Goal: Task Accomplishment & Management: Manage account settings

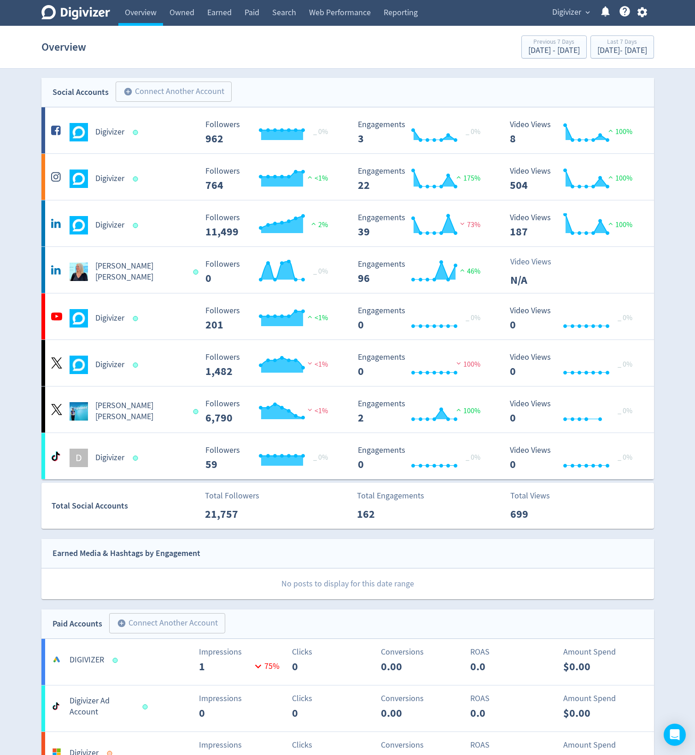
click at [570, 15] on span "Digivizer" at bounding box center [566, 12] width 29 height 15
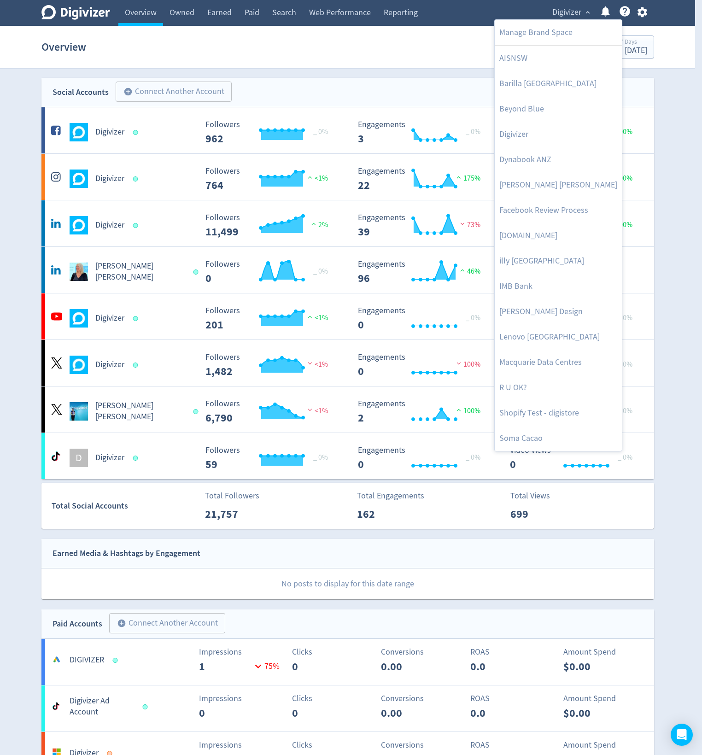
click at [676, 82] on div at bounding box center [351, 377] width 702 height 755
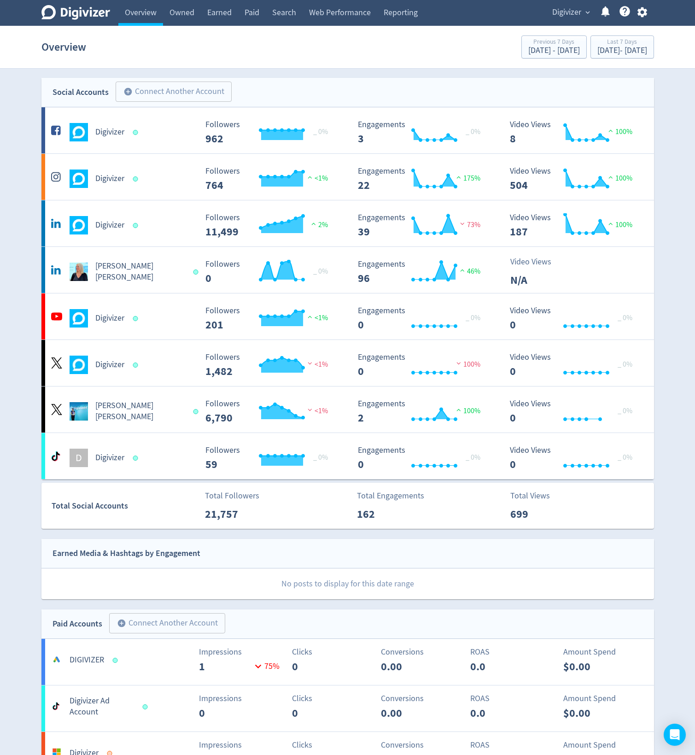
click at [565, 16] on span "Digivizer" at bounding box center [566, 12] width 29 height 15
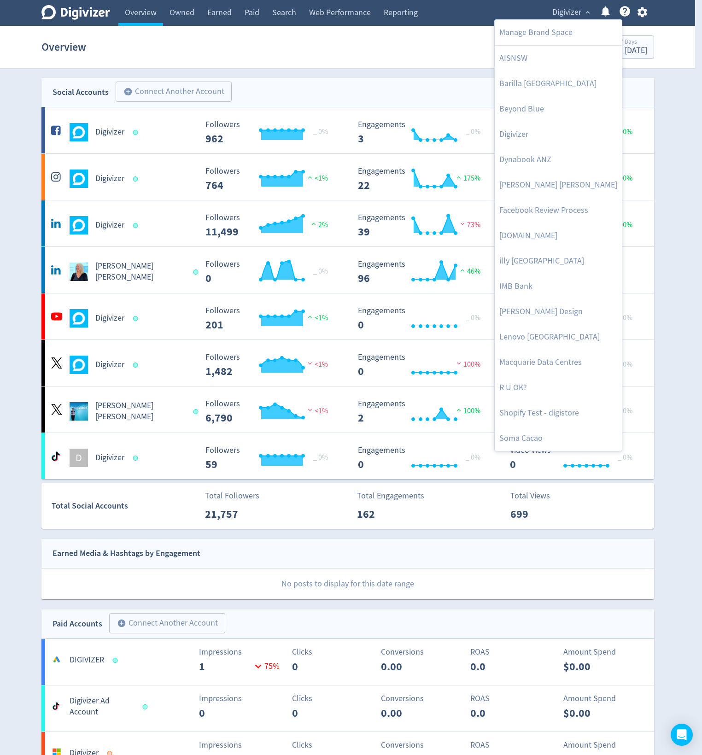
click at [671, 81] on div at bounding box center [351, 377] width 702 height 755
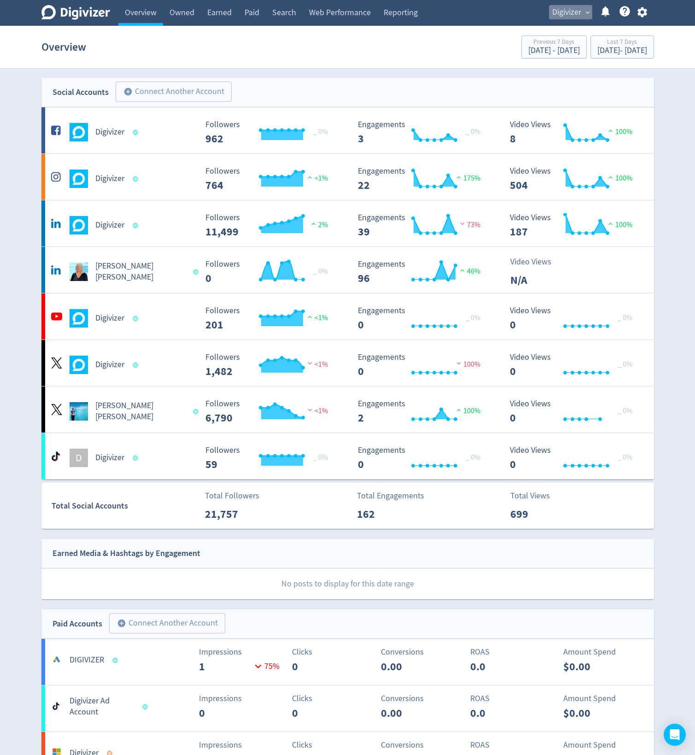
click at [559, 12] on span "Digivizer" at bounding box center [566, 12] width 29 height 15
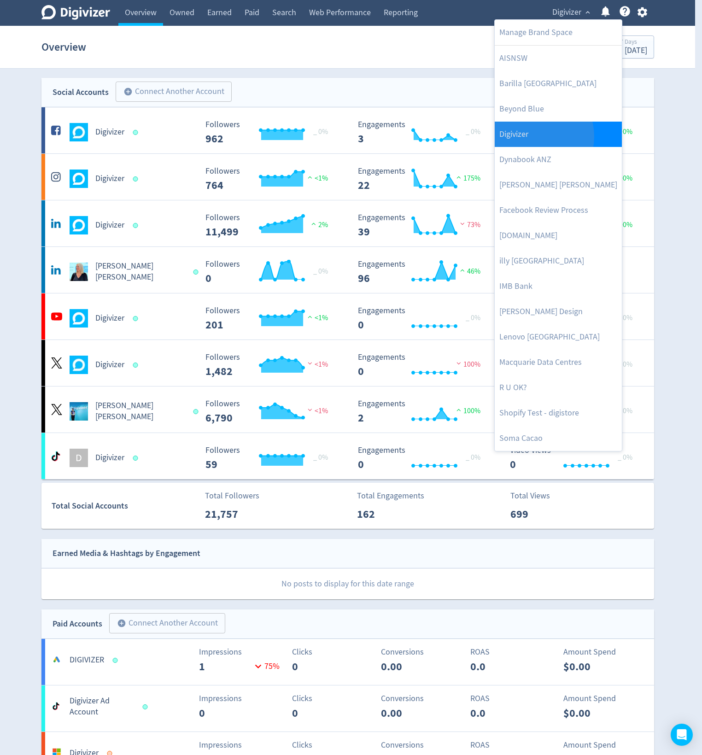
click at [532, 136] on link "Digivizer" at bounding box center [558, 134] width 127 height 25
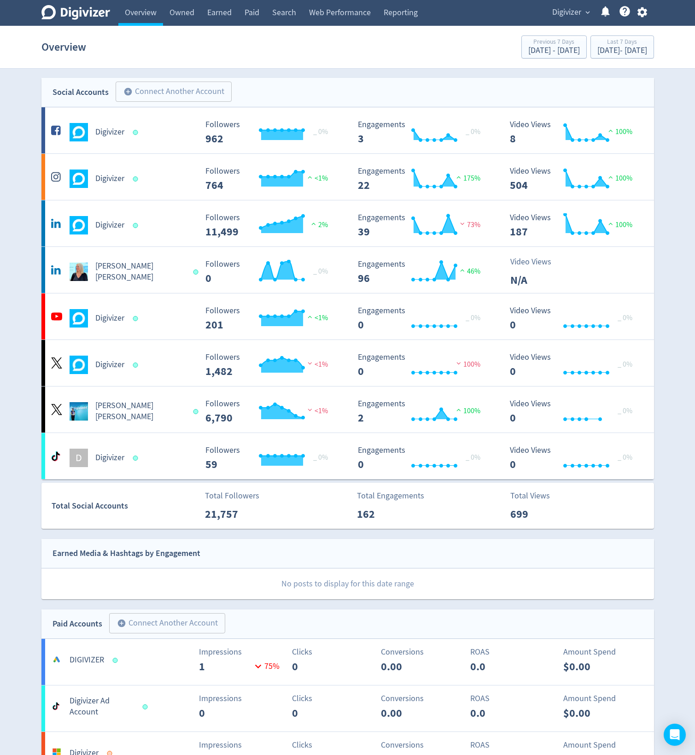
click at [643, 12] on icon "button" at bounding box center [642, 12] width 12 height 12
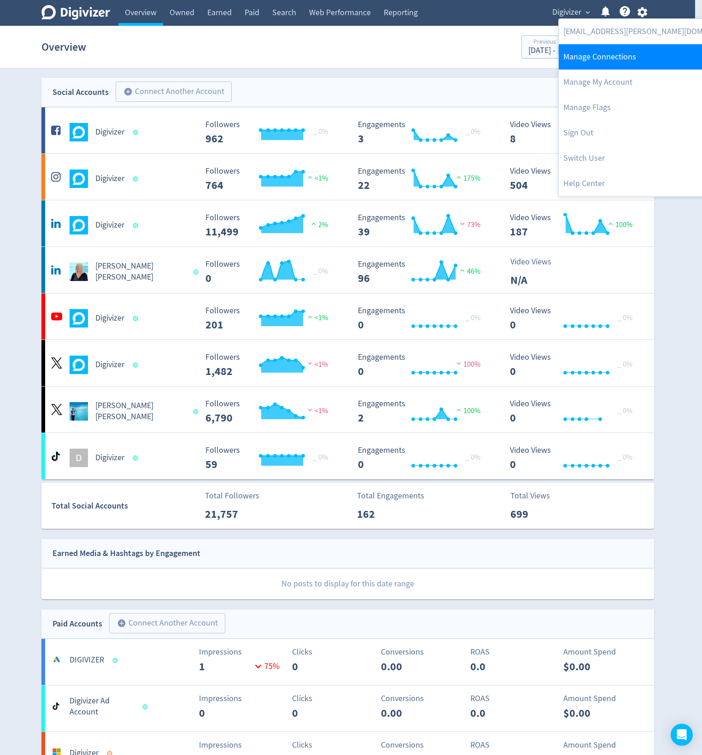
click at [611, 58] on link "Manage Connections" at bounding box center [653, 56] width 188 height 25
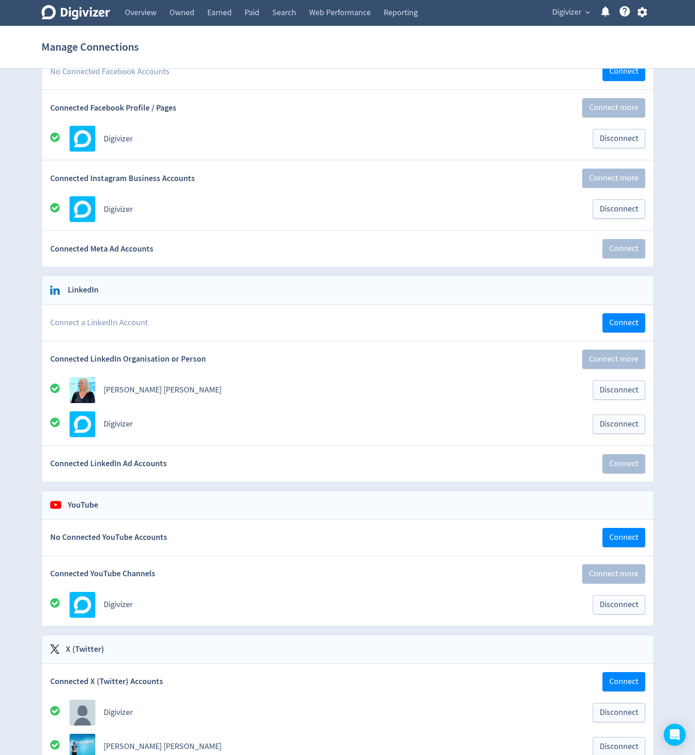
scroll to position [111, 0]
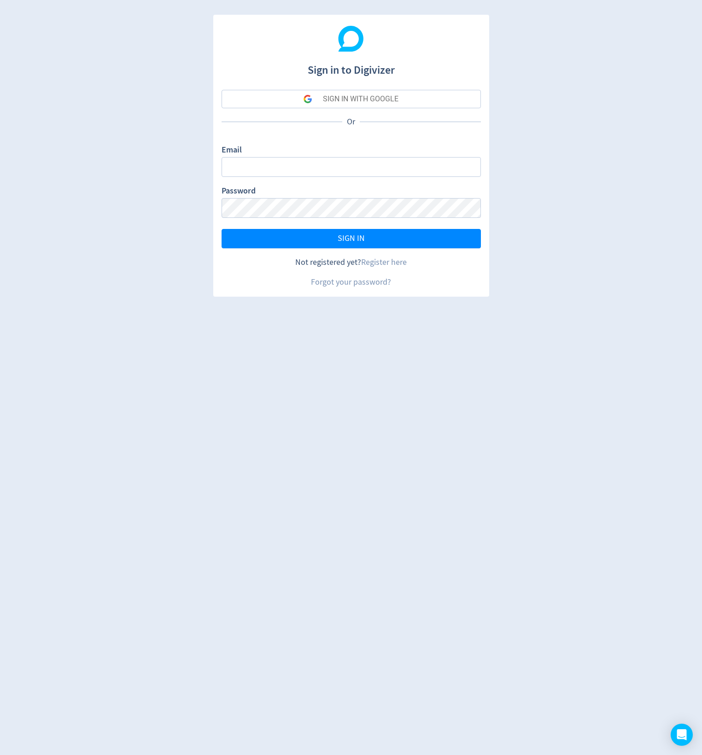
type input "[EMAIL_ADDRESS][PERSON_NAME][DOMAIN_NAME]"
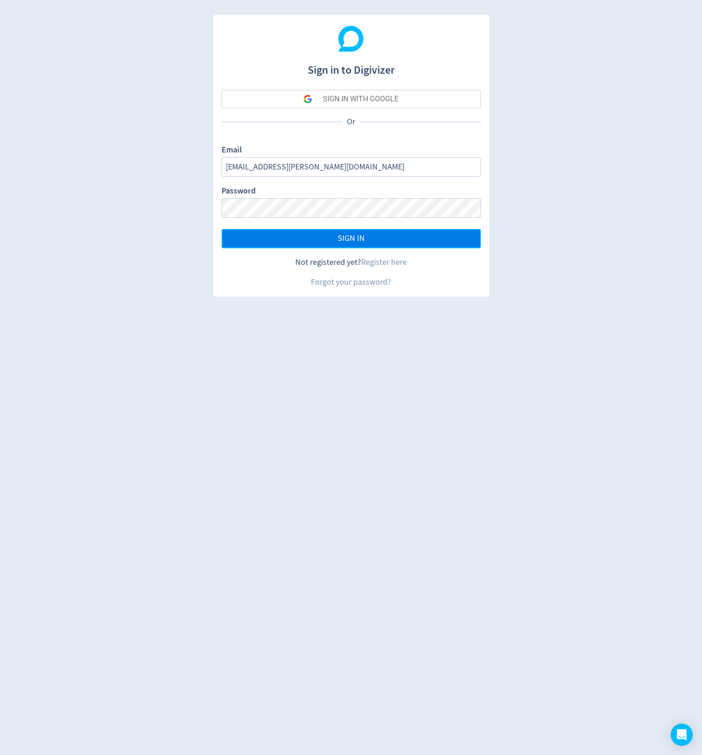
click at [331, 235] on button "SIGN IN" at bounding box center [351, 238] width 259 height 19
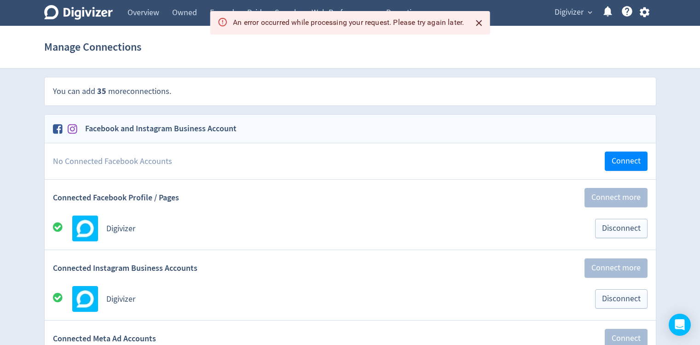
click at [484, 22] on icon "Close" at bounding box center [479, 23] width 11 height 11
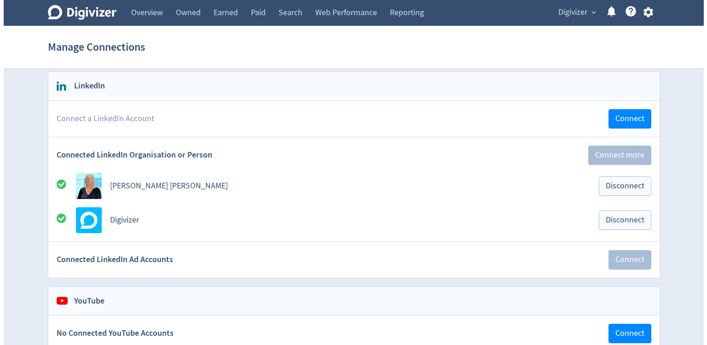
scroll to position [276, 0]
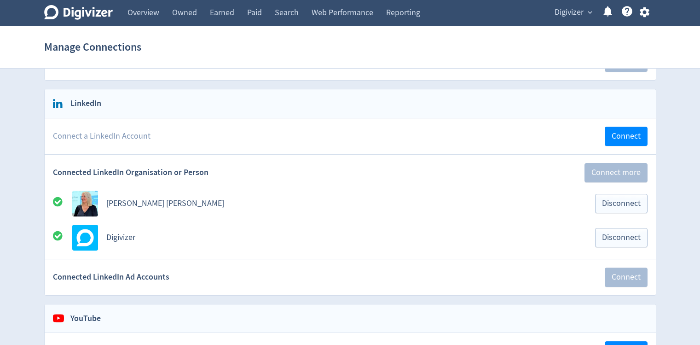
click at [659, 3] on div "Digivizer Logo Mark Digivizer Logo Overview Owned Earned Paid Search Web Perfor…" at bounding box center [350, 13] width 629 height 26
click at [647, 9] on icon "button" at bounding box center [645, 12] width 10 height 10
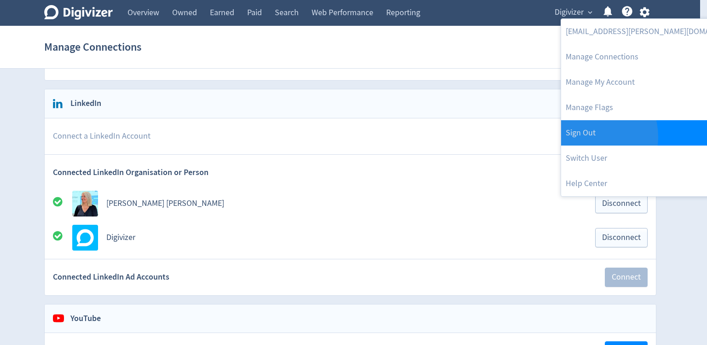
click at [586, 137] on link "Sign Out" at bounding box center [655, 132] width 188 height 25
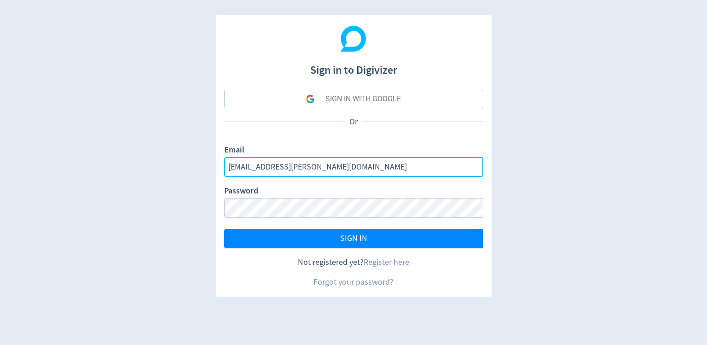
drag, startPoint x: 321, startPoint y: 167, endPoint x: 149, endPoint y: 143, distance: 174.0
click at [152, 146] on div "Sign in to Digivizer SIGN IN WITH GOOGLE Or Email ben.wells@digivizer.com Passw…" at bounding box center [353, 172] width 707 height 345
type input "benfre"
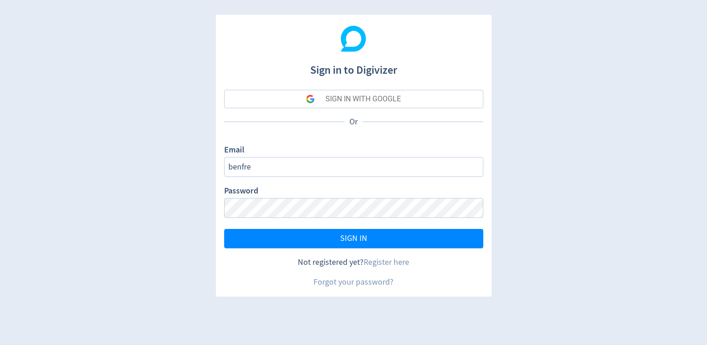
click at [113, 76] on div "Sign in to Digivizer SIGN IN WITH GOOGLE Or Email benfre Password SIGN IN Not r…" at bounding box center [353, 172] width 707 height 345
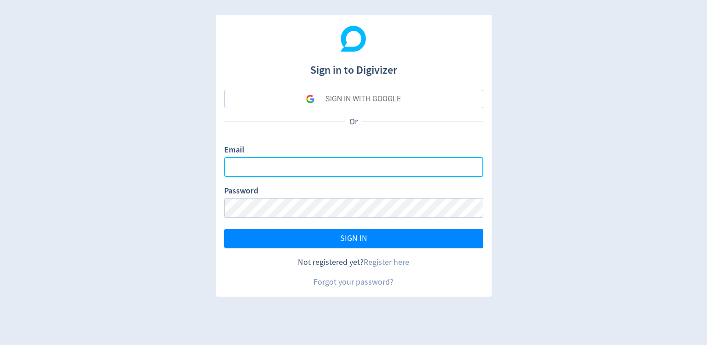
type input "[EMAIL_ADDRESS][PERSON_NAME][DOMAIN_NAME]"
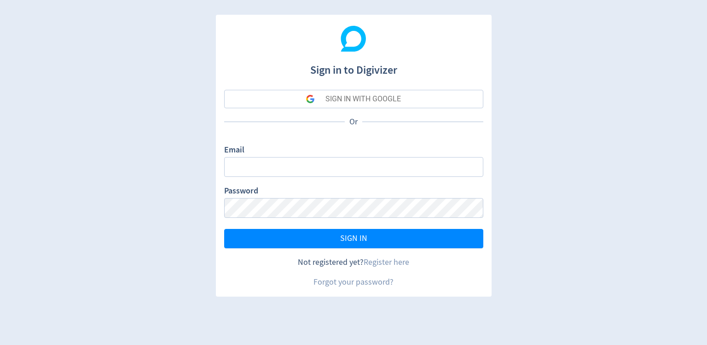
type input "[EMAIL_ADDRESS][PERSON_NAME][DOMAIN_NAME]"
click at [15, 24] on div "Sign in to Digivizer SIGN IN WITH GOOGLE Or Email ben.wells@digivizer.com Passw…" at bounding box center [353, 172] width 707 height 345
